Goal: Transaction & Acquisition: Purchase product/service

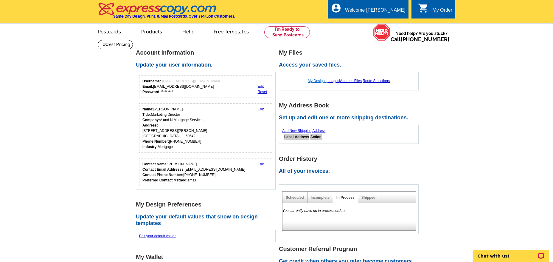
click at [315, 82] on link "My Designs" at bounding box center [317, 81] width 19 height 4
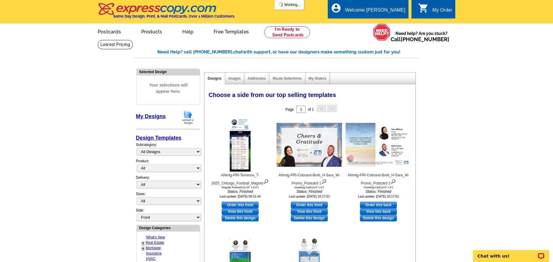
click at [188, 118] on img at bounding box center [187, 116] width 15 height 15
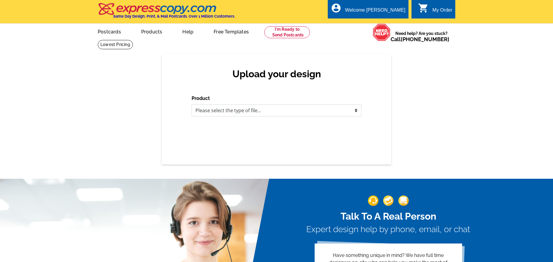
click at [211, 111] on select "Please select the type of file... Postcards Business Cards Letters and flyers G…" at bounding box center [277, 110] width 170 height 12
select select "1"
click at [192, 105] on select "Please select the type of file... Postcards Business Cards Letters and flyers G…" at bounding box center [277, 110] width 170 height 12
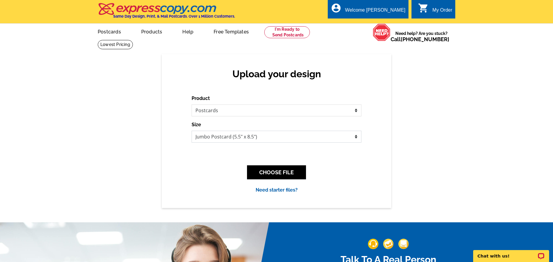
click at [222, 137] on select "Jumbo Postcard (5.5" x 8.5") Regular Postcard (4.25" x 5.6") Panoramic Postcard…" at bounding box center [277, 136] width 170 height 12
select select "1"
click at [192, 131] on select "Jumbo Postcard (5.5" x 8.5") Regular Postcard (4.25" x 5.6") Panoramic Postcard…" at bounding box center [277, 136] width 170 height 12
click at [299, 172] on button "CHOOSE FILE" at bounding box center [276, 172] width 59 height 14
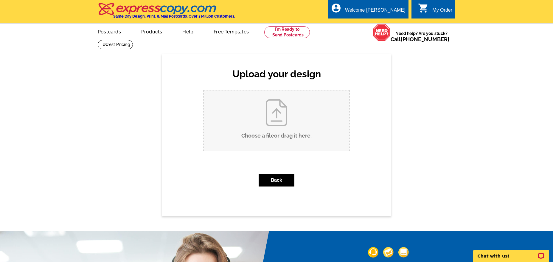
click at [273, 130] on input "Choose a file or drag it here ." at bounding box center [276, 120] width 145 height 60
type input "C:\fakepath\ANmtg-PRI-Mike_DP-2025_Chicago_Football_Magnet.pdf"
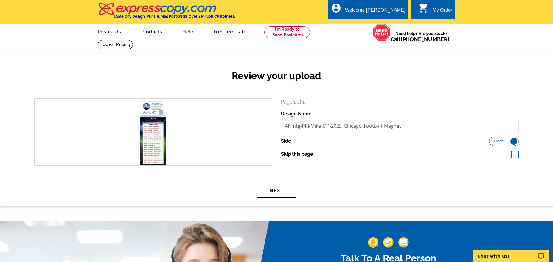
click at [288, 188] on button "Next" at bounding box center [276, 190] width 39 height 14
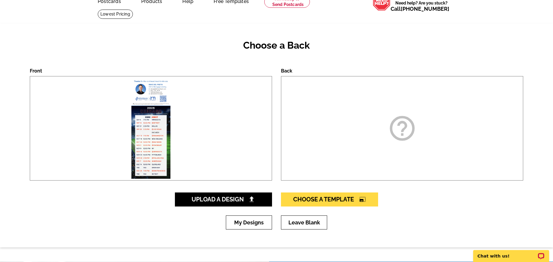
scroll to position [60, 0]
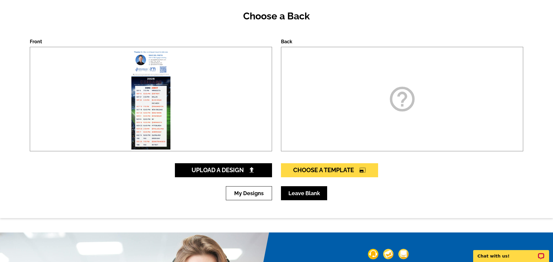
click at [296, 190] on link "Leave Blank" at bounding box center [304, 193] width 46 height 14
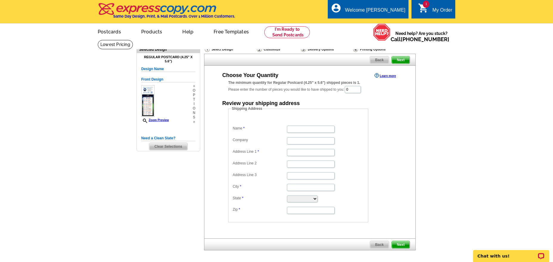
click at [321, 49] on div "Delivery Options" at bounding box center [326, 49] width 52 height 7
click at [317, 47] on div "Delivery Options" at bounding box center [326, 49] width 52 height 7
click at [264, 51] on div "Customize" at bounding box center [278, 49] width 44 height 6
click at [420, 156] on main "Need Help? call 800-260-5887, chat with support, or have our designers make som…" at bounding box center [276, 160] width 553 height 241
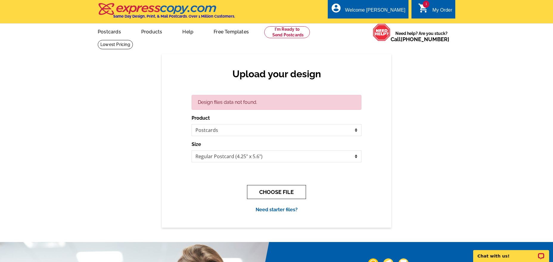
click at [284, 193] on button "CHOOSE FILE" at bounding box center [276, 192] width 59 height 14
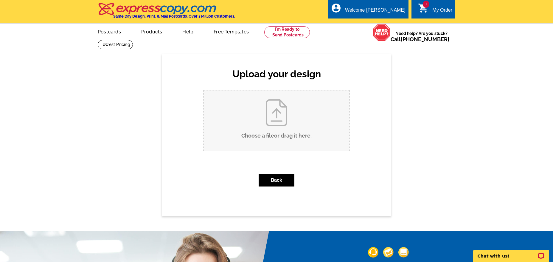
click at [294, 139] on input "Choose a file or drag it here ." at bounding box center [276, 120] width 145 height 60
type input "C:\fakepath\ANmtg-PRI-Mike_DP-2025_Chicago_Football_Magnet.pdf"
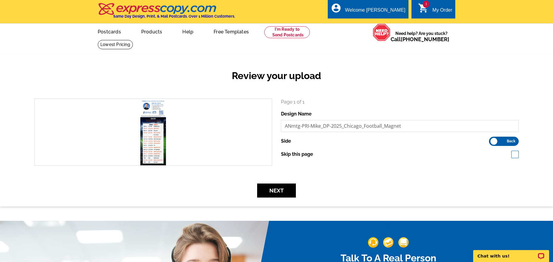
click at [491, 141] on label "Front Back" at bounding box center [504, 140] width 30 height 9
click at [492, 139] on input "Front Back" at bounding box center [492, 139] width 0 height 0
click at [509, 141] on label "Front Back" at bounding box center [504, 140] width 30 height 9
click at [492, 139] on input "Front Back" at bounding box center [492, 139] width 0 height 0
click at [280, 190] on button "Next" at bounding box center [276, 190] width 39 height 14
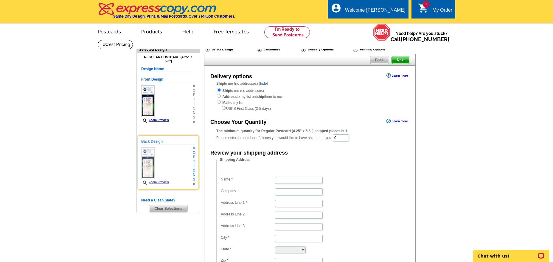
click at [190, 159] on div "Back Design Zoom Preview » o p t i o n s »" at bounding box center [168, 161] width 54 height 47
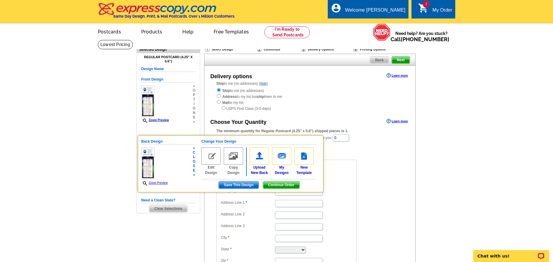
click at [214, 157] on img at bounding box center [210, 155] width 19 height 17
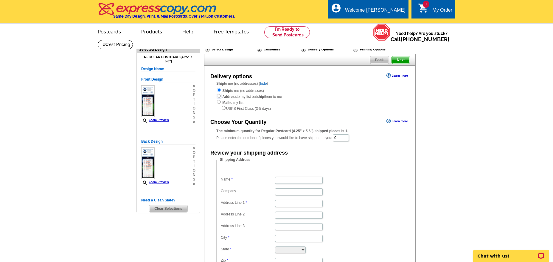
click at [220, 97] on input "radio" at bounding box center [219, 96] width 4 height 4
radio input "true"
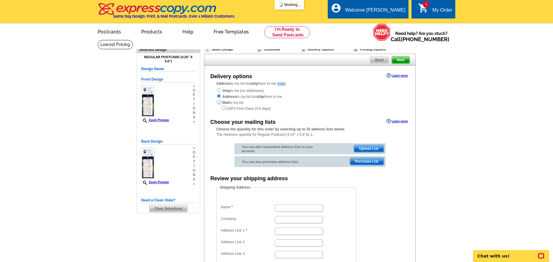
click at [220, 102] on input "radio" at bounding box center [219, 102] width 4 height 4
radio input "true"
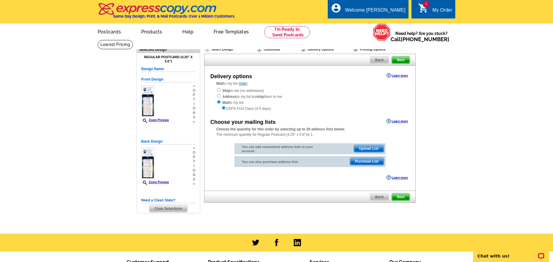
click at [377, 148] on span "Upload List" at bounding box center [368, 148] width 29 height 7
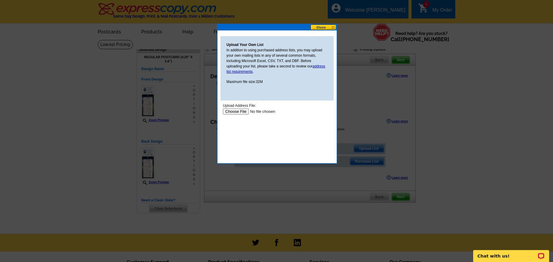
click at [231, 112] on input "file" at bounding box center [260, 111] width 75 height 6
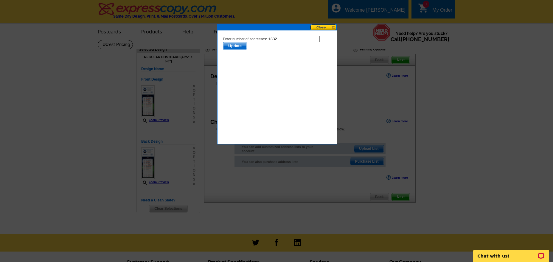
click at [287, 40] on input "1332" at bounding box center [293, 39] width 53 height 6
type input "1331"
click at [235, 46] on span "Update" at bounding box center [235, 45] width 24 height 7
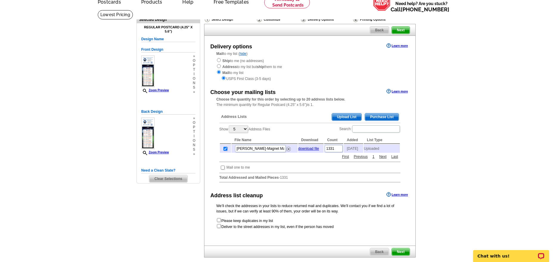
scroll to position [60, 0]
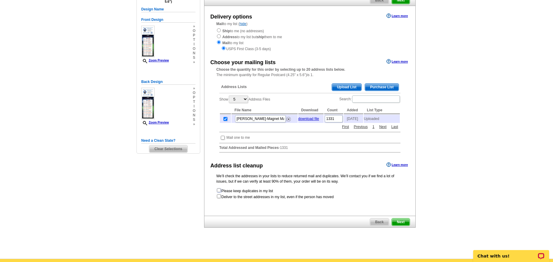
click at [219, 192] on input "checkbox" at bounding box center [219, 190] width 4 height 4
checkbox input "true"
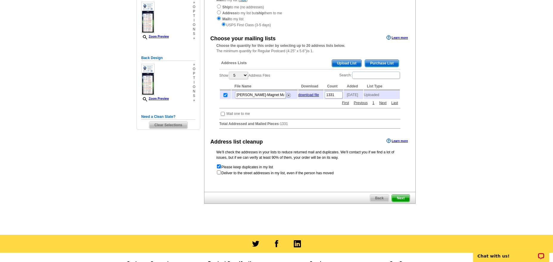
scroll to position [0, 0]
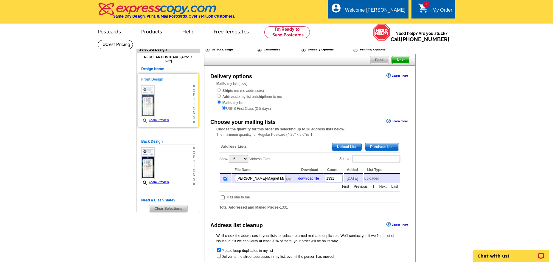
click at [171, 83] on div "Front Design Zoom Preview » o p t i o n s »" at bounding box center [168, 100] width 54 height 47
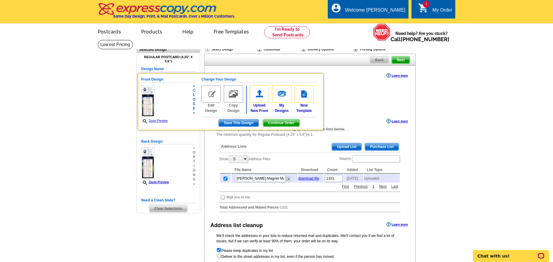
click at [176, 87] on div "Front Design Zoom Preview « c l o s e «" at bounding box center [168, 100] width 54 height 47
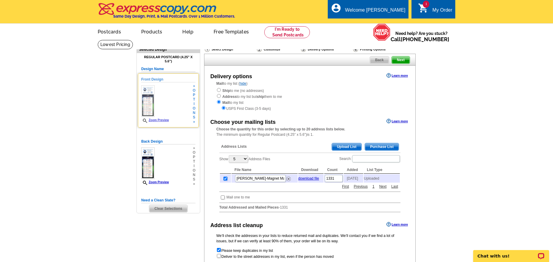
click at [166, 101] on div "Zoom Preview" at bounding box center [155, 104] width 28 height 38
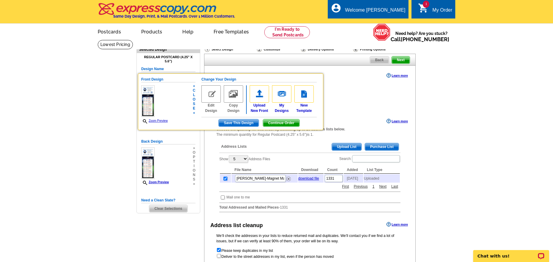
click at [207, 94] on img at bounding box center [210, 93] width 19 height 17
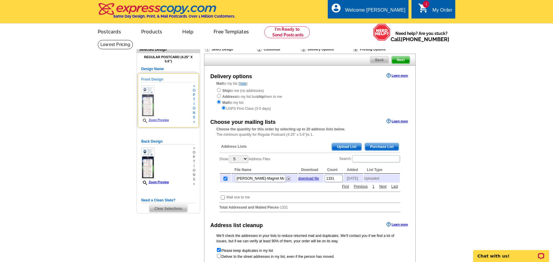
click at [175, 95] on div "Front Design Zoom Preview » o p t i o n s »" at bounding box center [168, 100] width 54 height 47
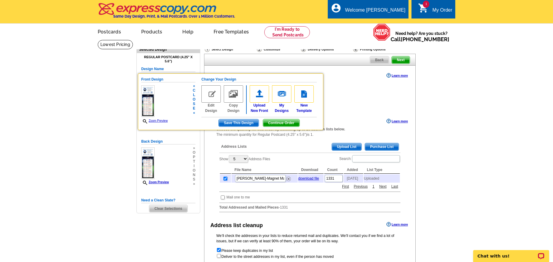
click at [211, 96] on img at bounding box center [210, 93] width 19 height 17
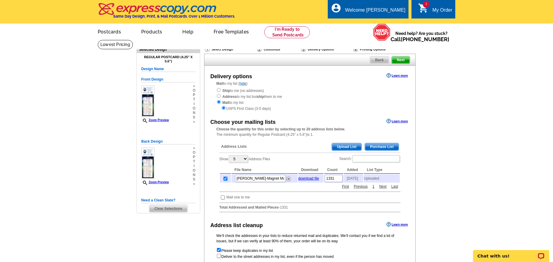
click at [216, 50] on div "Select Design" at bounding box center [230, 49] width 52 height 7
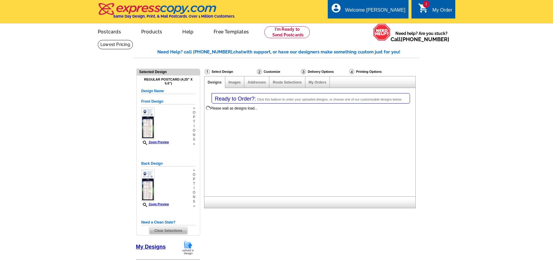
select select "1"
select select "785"
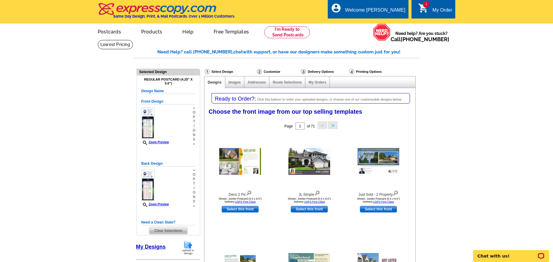
scroll to position [89, 0]
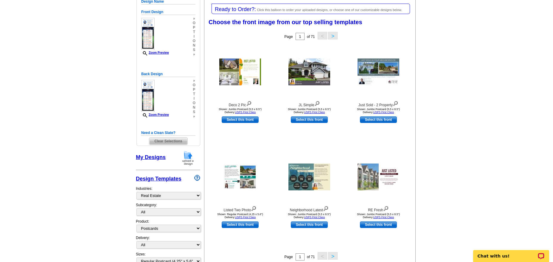
click at [188, 160] on img at bounding box center [187, 157] width 15 height 15
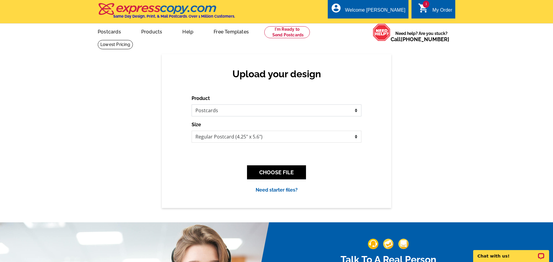
click at [223, 110] on select "Please select the type of file... Postcards Business Cards Letters and flyers G…" at bounding box center [277, 110] width 170 height 12
select select "2"
click at [192, 105] on select "Please select the type of file... Postcards Business Cards Letters and flyers G…" at bounding box center [277, 110] width 170 height 12
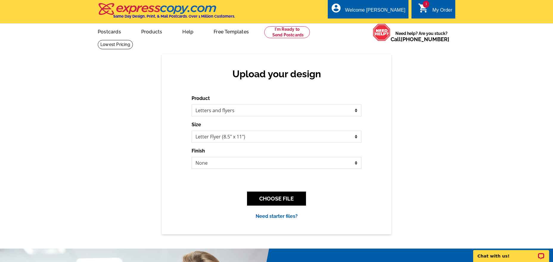
click at [217, 163] on select "None Envelope Mailer Bi-fold Mailer Tri-fold Mailer" at bounding box center [277, 163] width 170 height 12
select select "2"
click at [192, 157] on select "None Envelope Mailer Bi-fold Mailer Tri-fold Mailer" at bounding box center [277, 163] width 170 height 12
click at [284, 199] on button "CHOOSE FILE" at bounding box center [276, 198] width 59 height 14
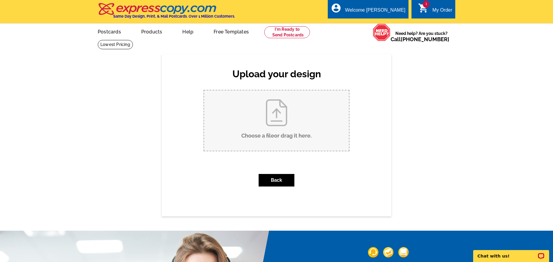
click at [281, 104] on input "Choose a file or drag it here ." at bounding box center [276, 120] width 145 height 60
type input "C:\fakepath\ANmtg-PRI-Mike_DP-2025_Chicago_Football_Magnet.pdf"
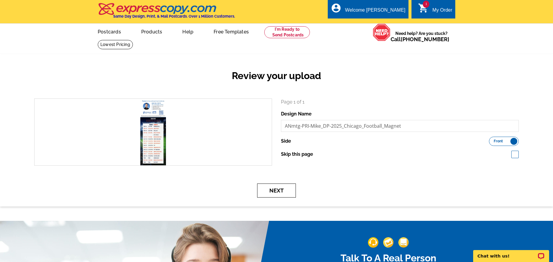
click at [278, 190] on button "Next" at bounding box center [276, 190] width 39 height 14
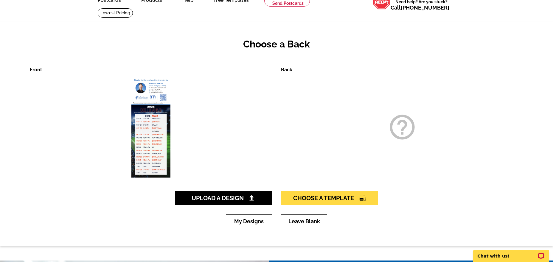
scroll to position [60, 0]
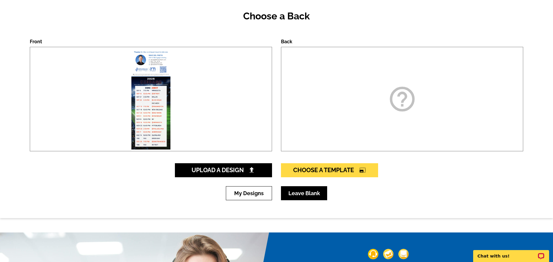
click at [308, 190] on link "Leave Blank" at bounding box center [304, 193] width 46 height 14
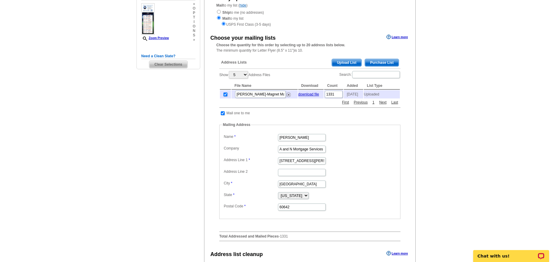
scroll to position [89, 0]
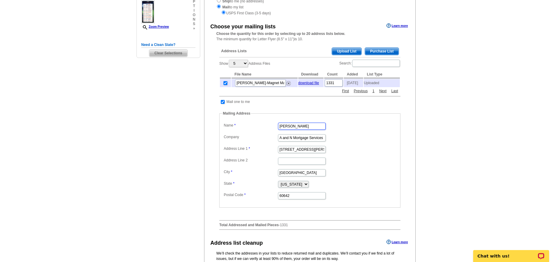
click at [305, 129] on input "[PERSON_NAME]" at bounding box center [302, 125] width 48 height 7
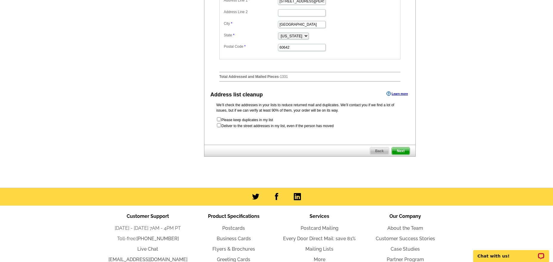
scroll to position [238, 0]
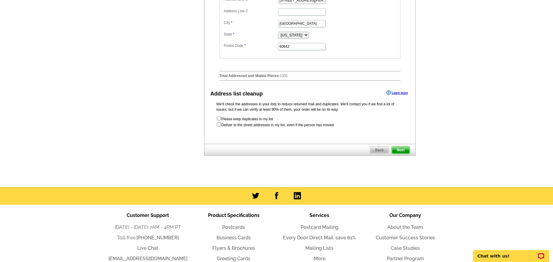
type input "Tori Rashid"
click at [218, 120] on input "checkbox" at bounding box center [219, 118] width 4 height 4
checkbox input "true"
click at [401, 153] on span "Next" at bounding box center [401, 149] width 18 height 7
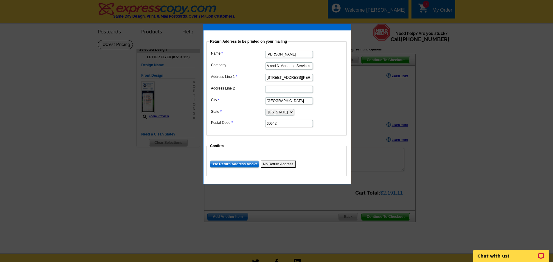
click at [290, 54] on input "[PERSON_NAME]" at bounding box center [289, 54] width 48 height 7
type input "Mike Del Preto"
click at [244, 164] on input "Use Return Address Above" at bounding box center [234, 163] width 49 height 7
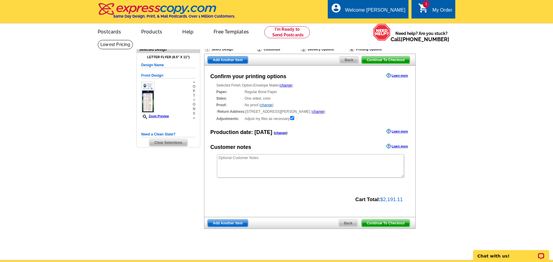
click at [387, 221] on span "Continue To Checkout" at bounding box center [386, 222] width 48 height 7
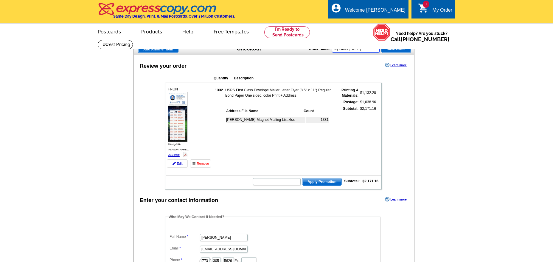
click at [350, 50] on input "My Order [DATE]" at bounding box center [356, 48] width 48 height 7
click at [348, 49] on input "My Order [DATE]" at bounding box center [356, 48] width 48 height 7
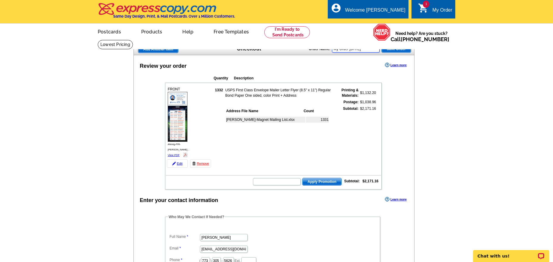
type input "M"
type input "HURRY40"
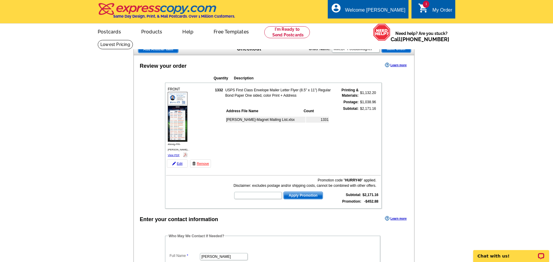
type input "MikeDP-FootballMagnet-List_[DATE]"
click at [396, 49] on span "Save Order" at bounding box center [396, 48] width 29 height 7
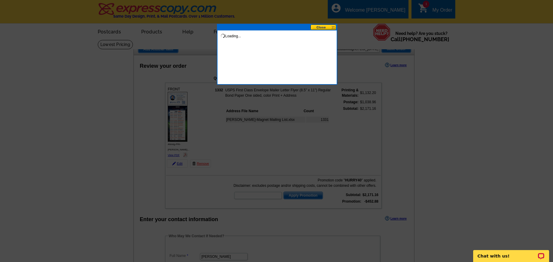
scroll to position [0, 0]
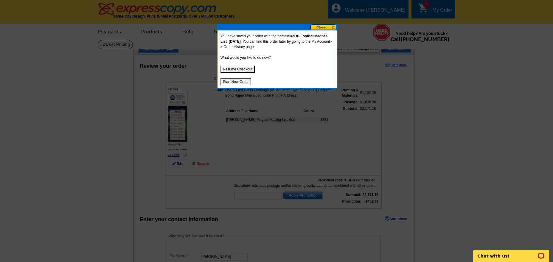
click at [251, 70] on button "Resume Checkout" at bounding box center [237, 69] width 34 height 7
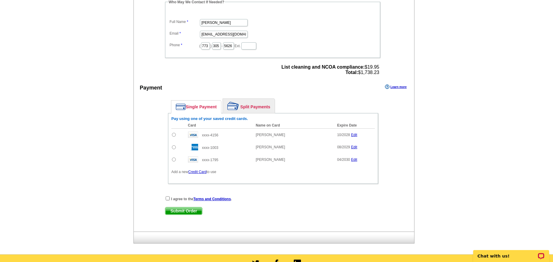
scroll to position [238, 0]
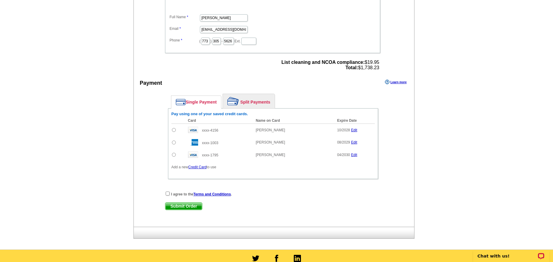
drag, startPoint x: 173, startPoint y: 130, endPoint x: 222, endPoint y: 126, distance: 48.4
click at [174, 130] on input "radio" at bounding box center [174, 130] width 4 height 4
radio input "true"
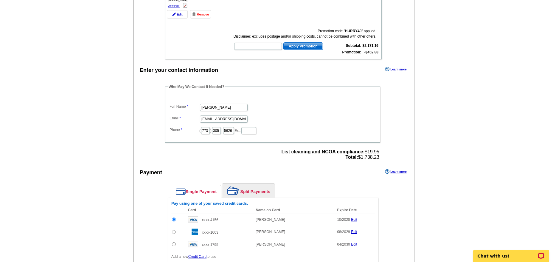
scroll to position [268, 0]
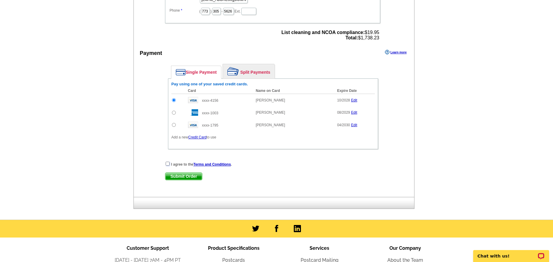
click at [168, 163] on input "checkbox" at bounding box center [168, 163] width 4 height 4
checkbox input "true"
click at [176, 177] on span "Submit Order" at bounding box center [183, 175] width 37 height 7
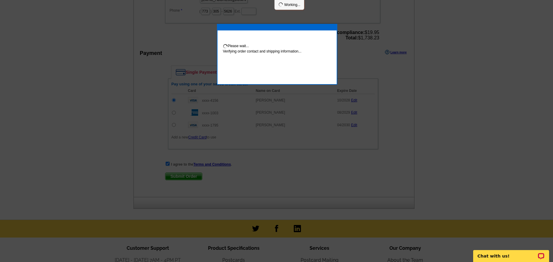
scroll to position [266, 0]
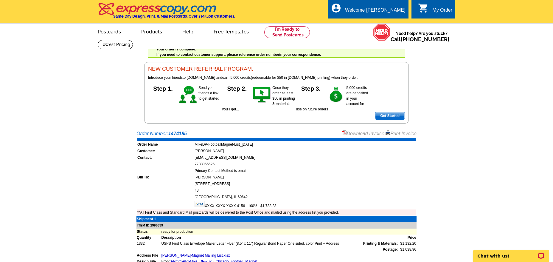
click at [360, 135] on link "Download Invoice" at bounding box center [363, 133] width 42 height 5
